Goal: Navigation & Orientation: Find specific page/section

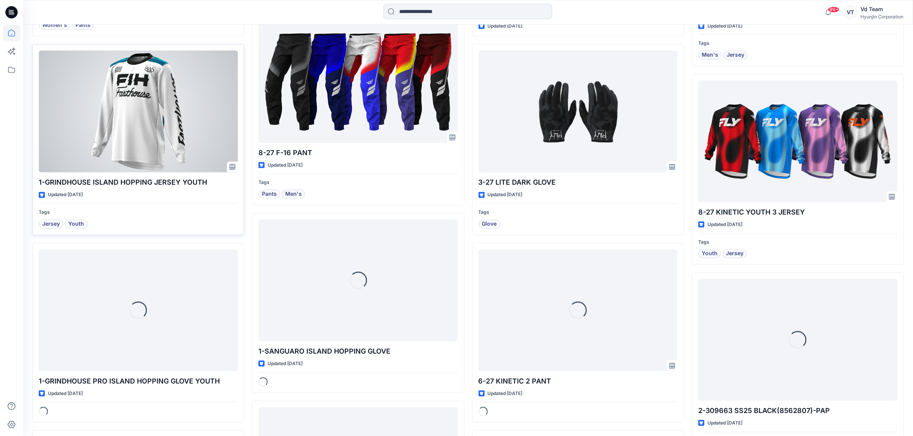
scroll to position [677, 0]
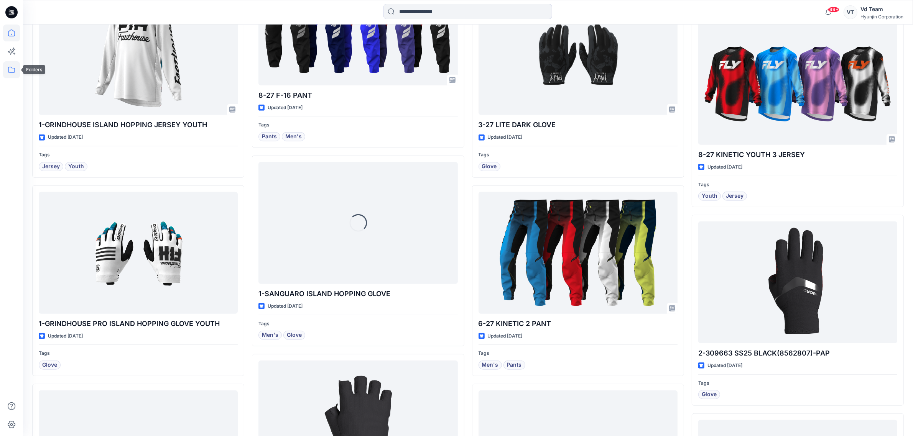
click at [5, 73] on icon at bounding box center [11, 69] width 17 height 17
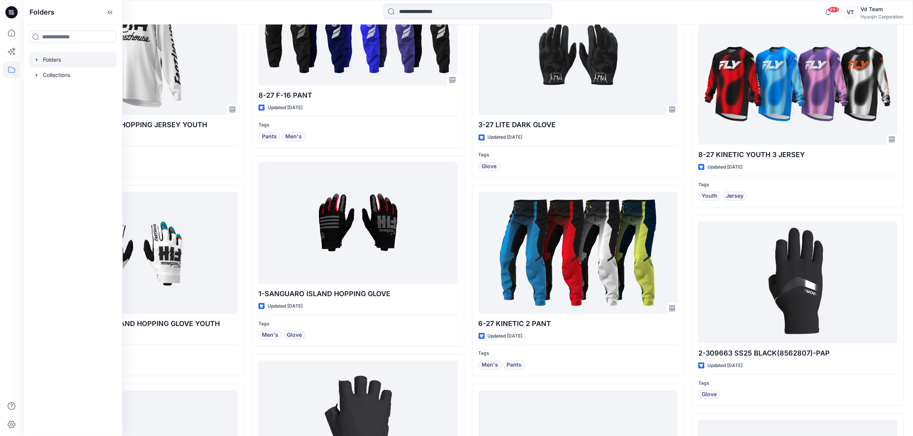
drag, startPoint x: 29, startPoint y: 62, endPoint x: 38, endPoint y: 62, distance: 9.2
click at [30, 62] on div at bounding box center [72, 59] width 87 height 15
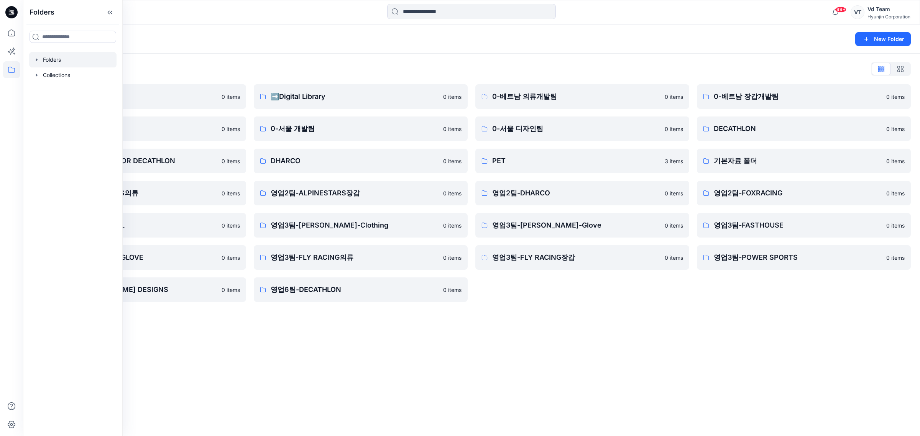
click at [622, 357] on div "Folders New Folder Folders List ♻️Project 0 items 0-본사VD 0 items DESIGN PROPOSA…" at bounding box center [471, 231] width 897 height 412
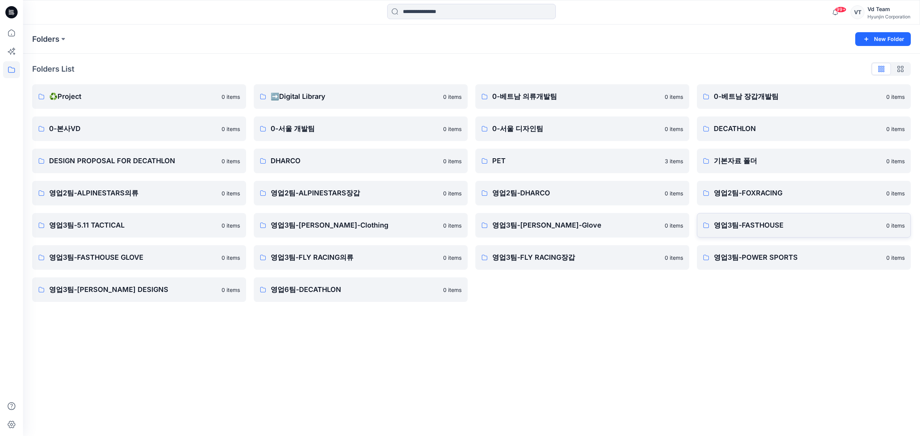
click at [712, 227] on link "영업3팀-FASTHOUSE 0 items" at bounding box center [804, 225] width 214 height 25
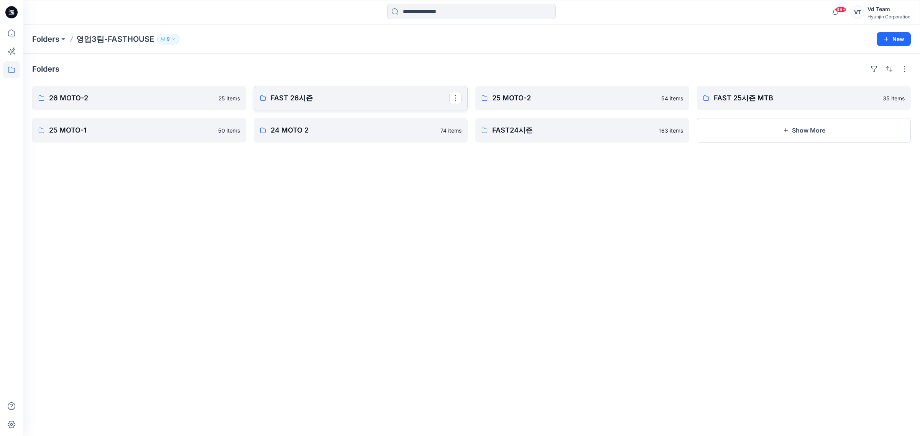
click at [312, 102] on p "FAST 26시즌" at bounding box center [360, 98] width 179 height 11
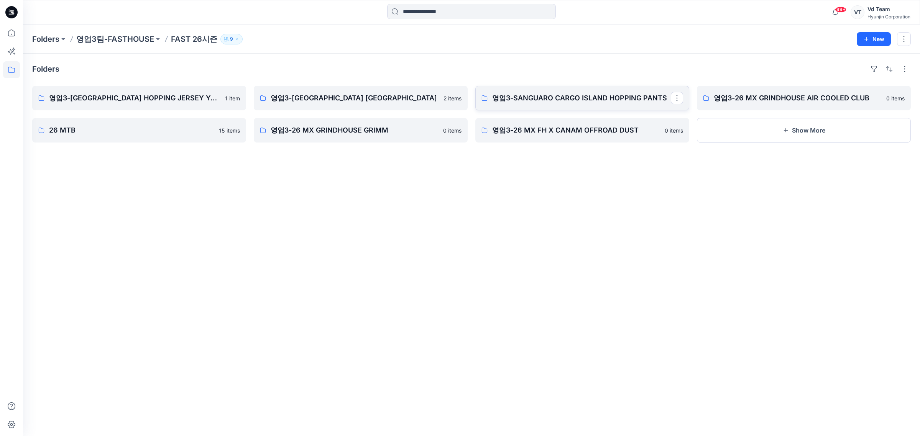
click at [531, 105] on link "영업3-SANGUARO CARGO ISLAND HOPPING PANTS" at bounding box center [582, 98] width 214 height 25
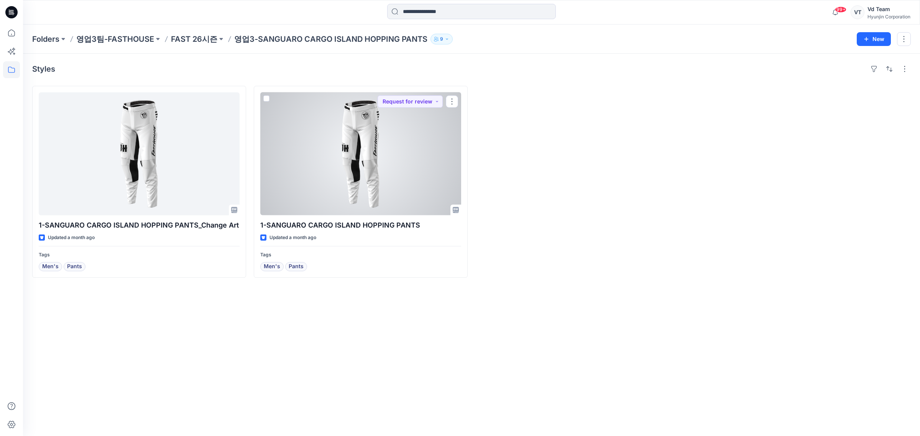
click at [396, 165] on div at bounding box center [360, 153] width 201 height 123
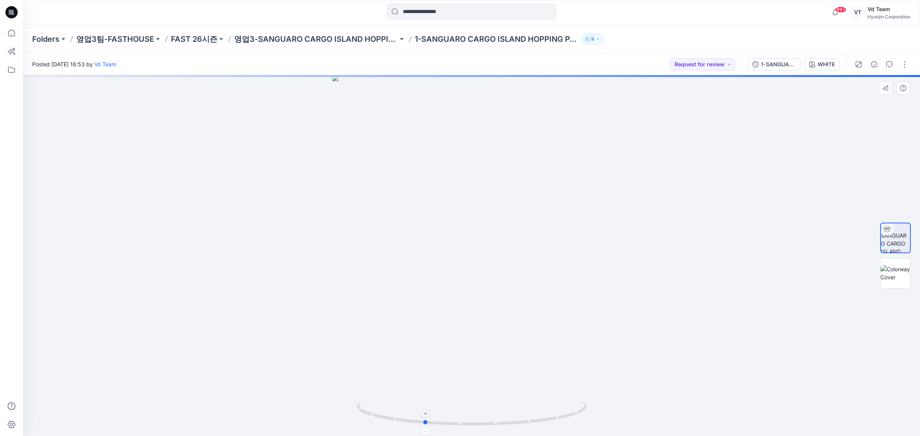
drag, startPoint x: 544, startPoint y: 404, endPoint x: 505, endPoint y: 407, distance: 40.0
click at [505, 407] on icon at bounding box center [473, 413] width 232 height 29
drag, startPoint x: 519, startPoint y: 203, endPoint x: 497, endPoint y: 392, distance: 190.3
click at [497, 392] on img at bounding box center [471, 165] width 575 height 542
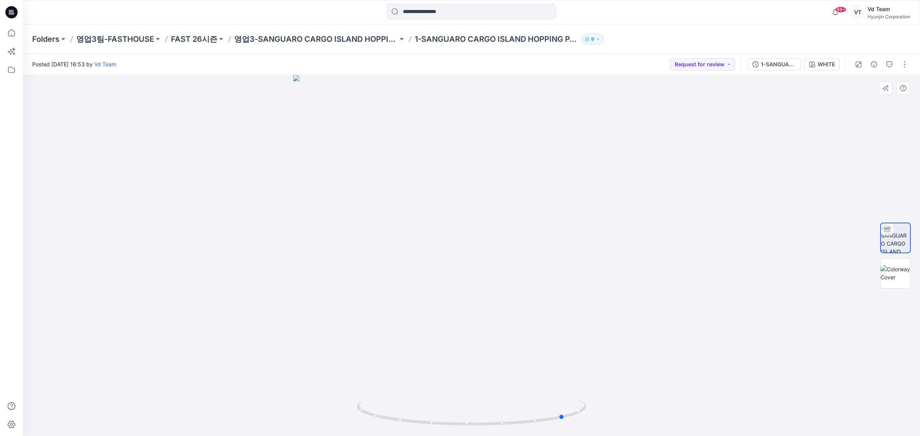
drag, startPoint x: 498, startPoint y: 408, endPoint x: 633, endPoint y: 395, distance: 134.7
click at [639, 404] on div at bounding box center [471, 255] width 897 height 361
click at [316, 40] on p "영업3-SANGUARO CARGO ISLAND HOPPING PANTS" at bounding box center [316, 39] width 164 height 11
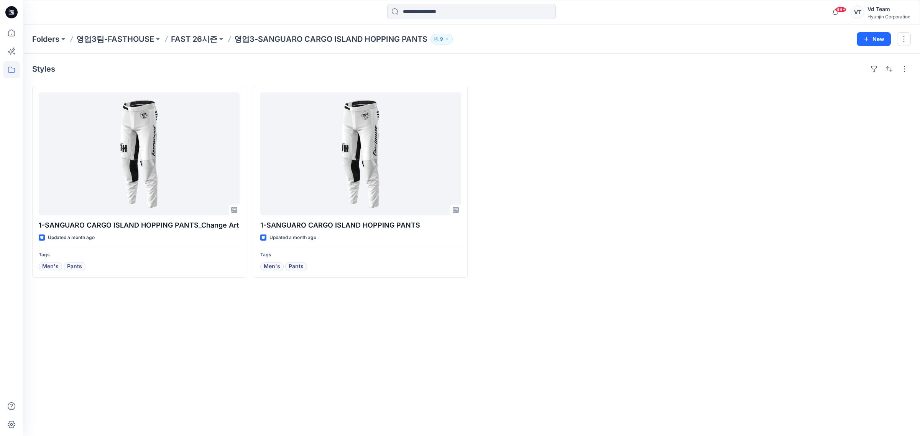
click at [21, 7] on div at bounding box center [11, 12] width 25 height 25
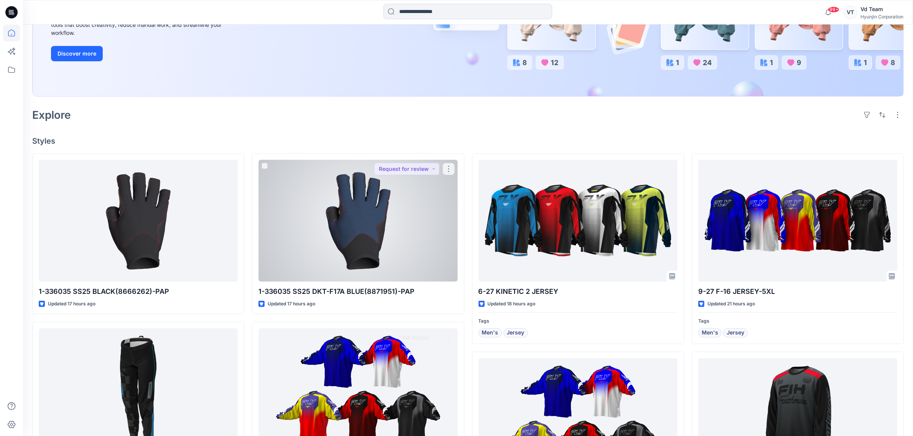
scroll to position [144, 0]
